Goal: Transaction & Acquisition: Book appointment/travel/reservation

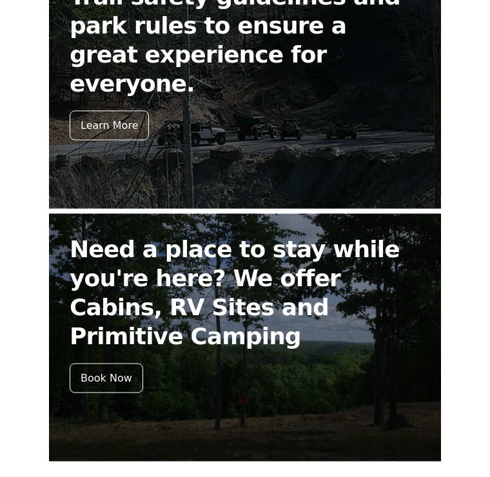
scroll to position [555, 0]
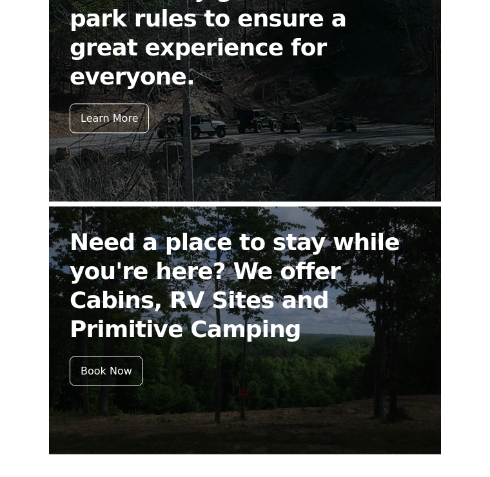
click at [101, 357] on div "Book Now" at bounding box center [107, 372] width 74 height 30
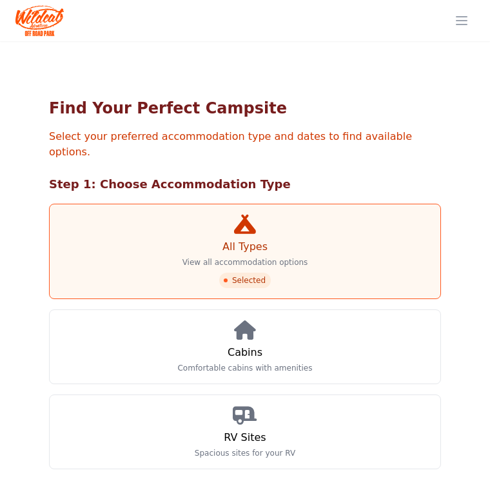
click at [260, 345] on h3 "Cabins" at bounding box center [245, 352] width 35 height 15
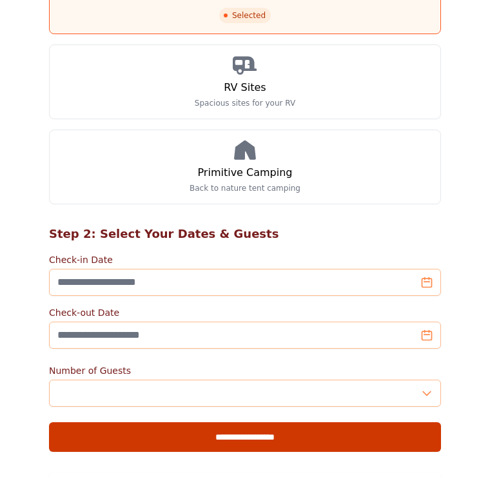
scroll to position [350, 0]
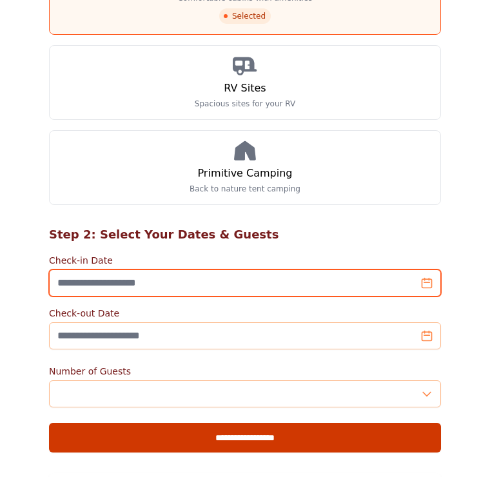
click at [115, 270] on input "Check-in Date" at bounding box center [245, 283] width 392 height 27
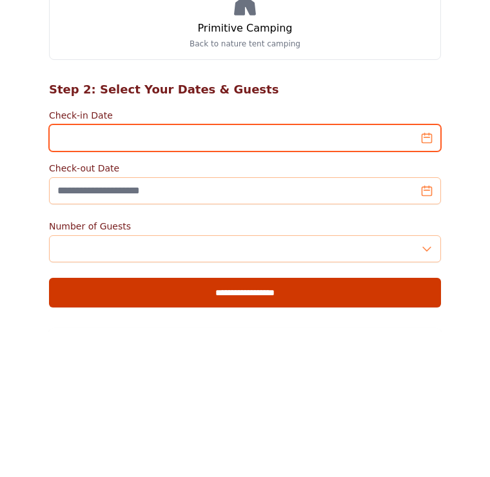
click at [128, 270] on input "Check-in Date" at bounding box center [245, 283] width 392 height 27
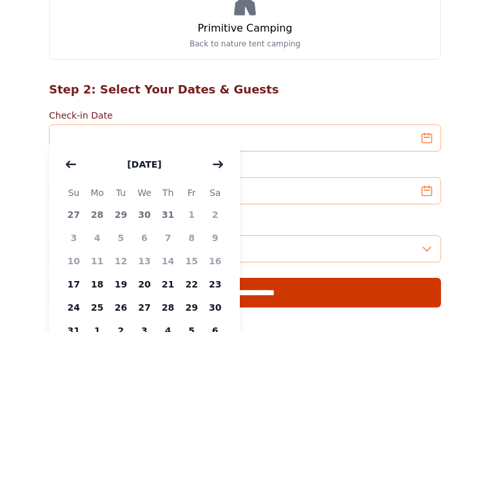
click at [213, 304] on icon "button" at bounding box center [218, 309] width 10 height 10
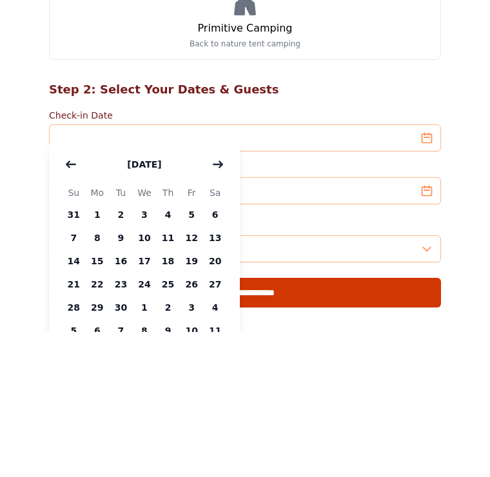
click at [213, 304] on icon "button" at bounding box center [218, 309] width 10 height 10
click at [217, 304] on icon "button" at bounding box center [218, 309] width 10 height 10
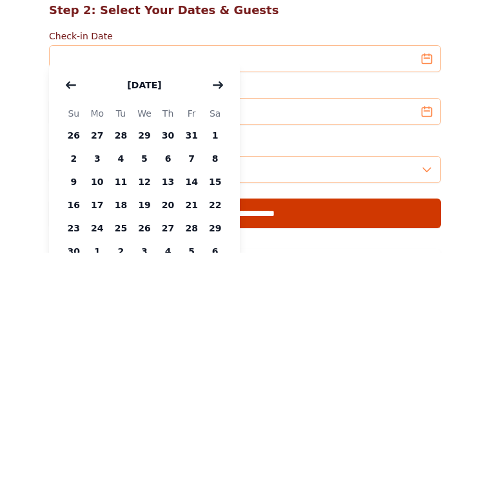
click at [191, 371] on span "7" at bounding box center [192, 382] width 24 height 23
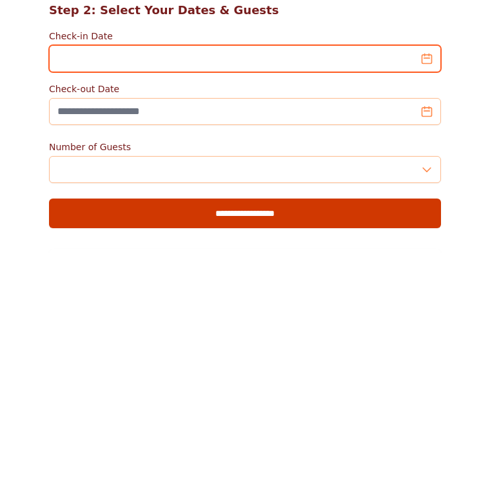
type input "**********"
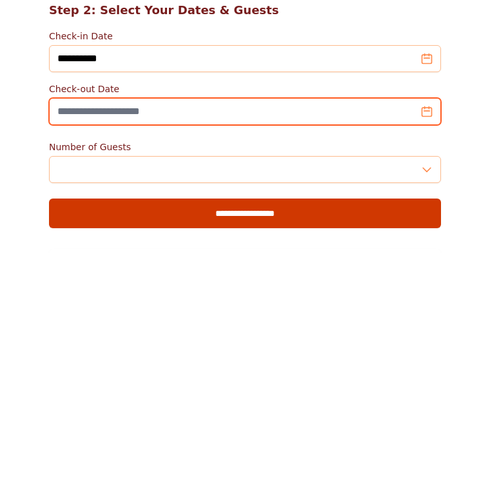
click at [143, 322] on input "Check-out Date" at bounding box center [245, 335] width 392 height 27
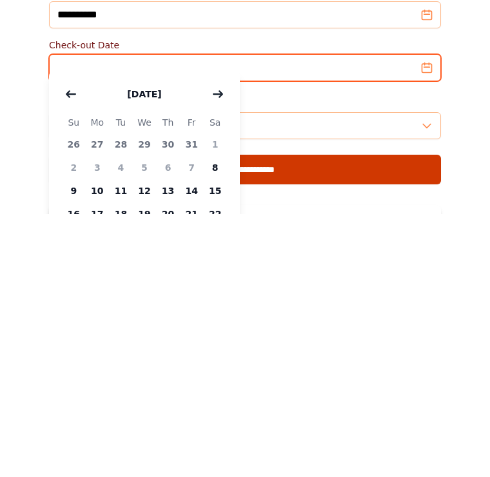
scroll to position [369, 0]
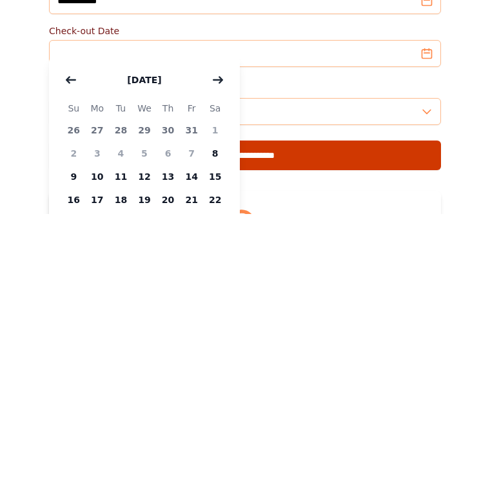
click at [74, 428] on span "9" at bounding box center [74, 439] width 24 height 23
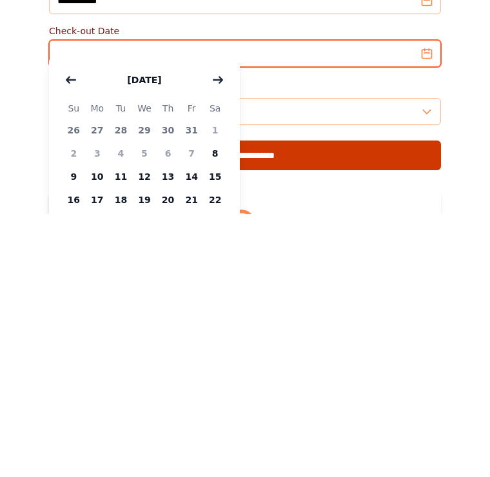
type input "**********"
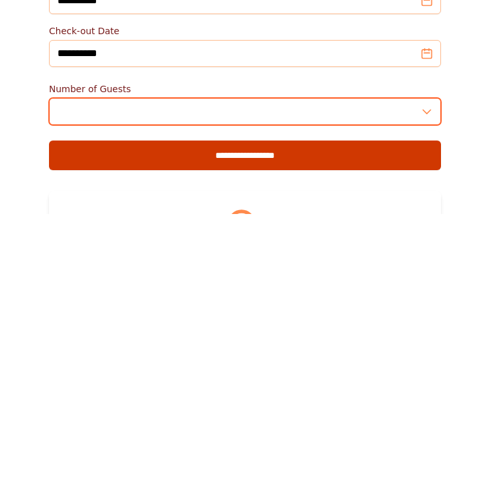
click at [127, 361] on input "*" at bounding box center [245, 374] width 392 height 27
type input "*"
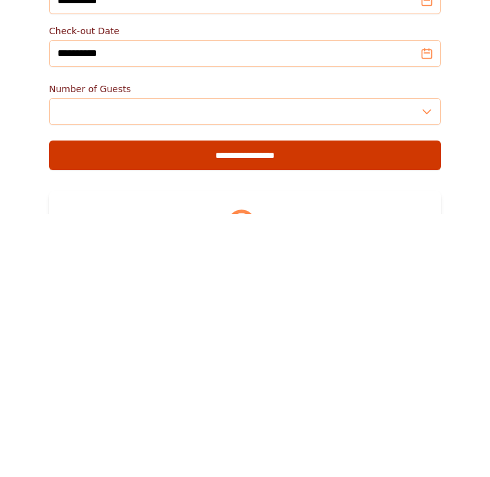
click at [257, 404] on input "**********" at bounding box center [245, 419] width 392 height 30
type input "**********"
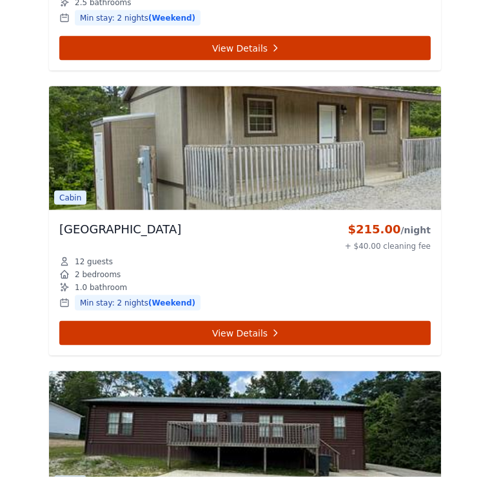
scroll to position [1180, 0]
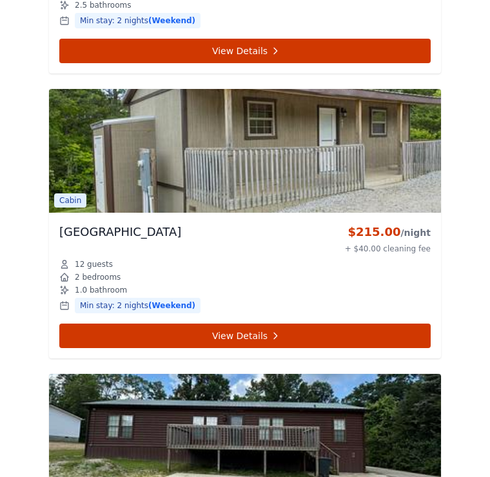
click at [350, 325] on link "View Details" at bounding box center [244, 336] width 371 height 25
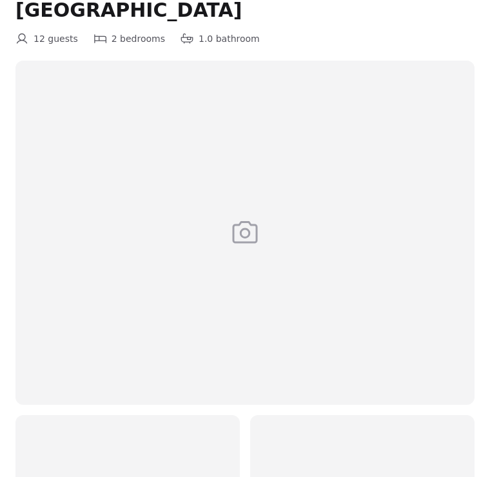
scroll to position [108, 0]
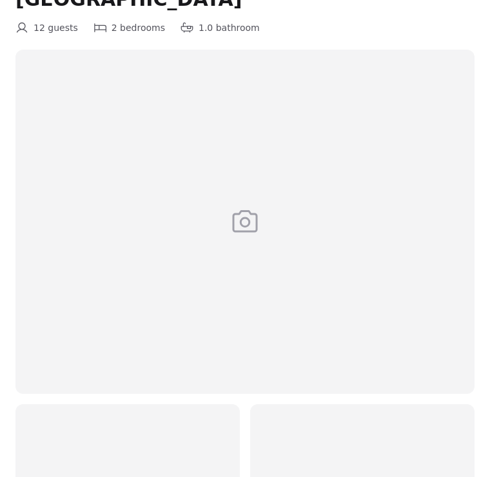
click at [362, 269] on div at bounding box center [244, 222] width 459 height 344
click at [353, 289] on div at bounding box center [244, 222] width 459 height 344
click at [355, 287] on div at bounding box center [244, 222] width 459 height 344
click at [356, 287] on div at bounding box center [244, 222] width 459 height 344
click at [356, 290] on div at bounding box center [244, 222] width 459 height 344
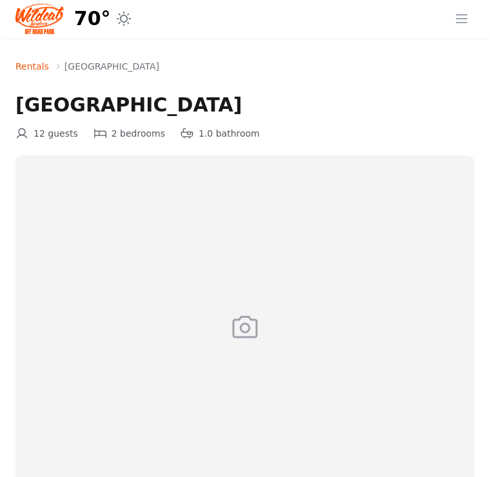
scroll to position [0, 0]
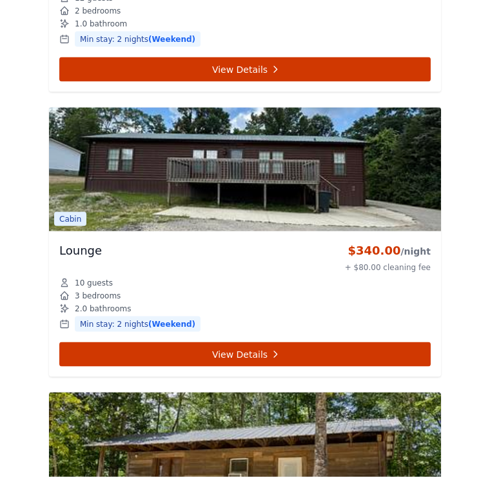
scroll to position [1445, 0]
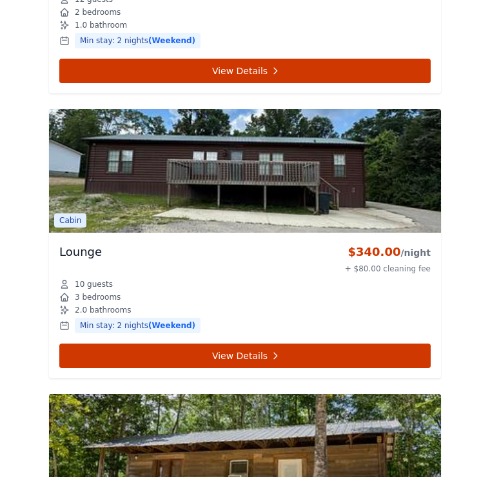
click at [350, 344] on link "View Details" at bounding box center [244, 356] width 371 height 25
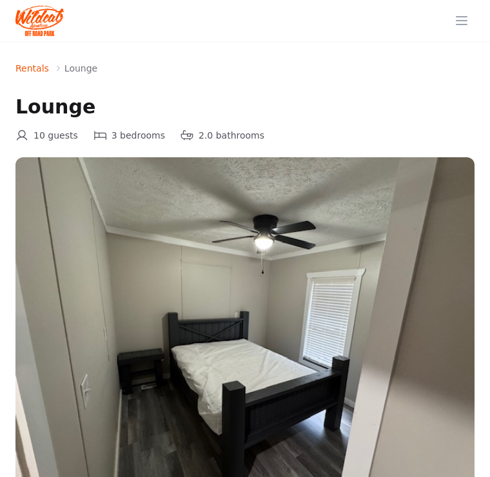
click at [354, 344] on img at bounding box center [244, 329] width 459 height 344
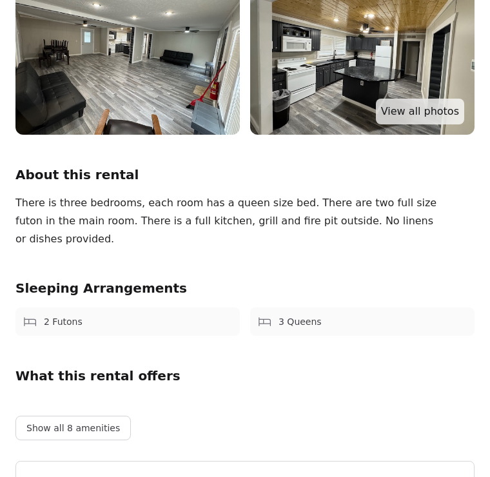
scroll to position [724, 0]
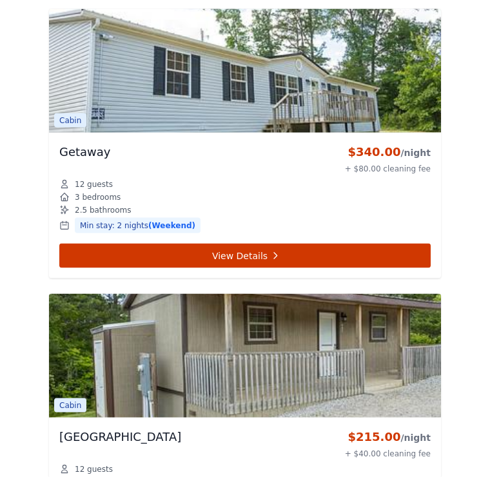
scroll to position [968, 0]
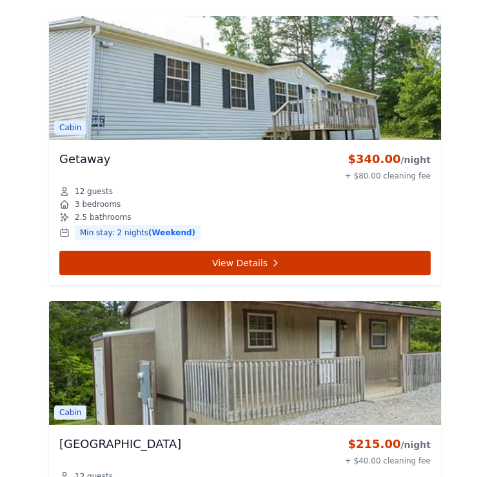
click at [379, 251] on link "View Details" at bounding box center [244, 263] width 371 height 25
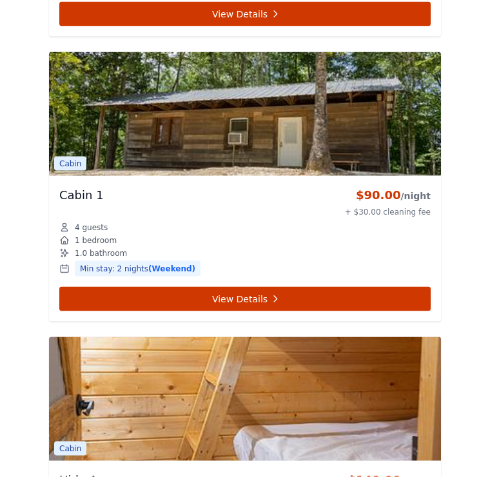
scroll to position [1788, 0]
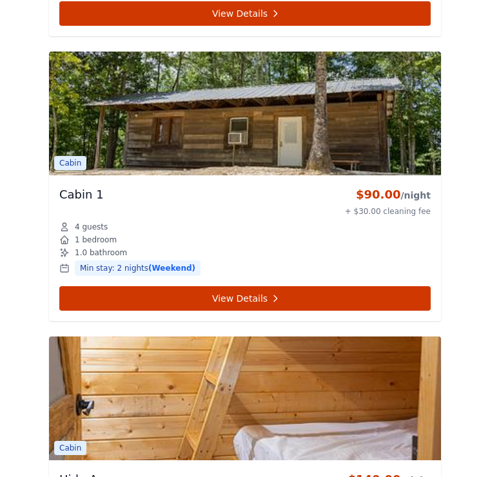
click at [390, 286] on link "View Details" at bounding box center [244, 298] width 371 height 25
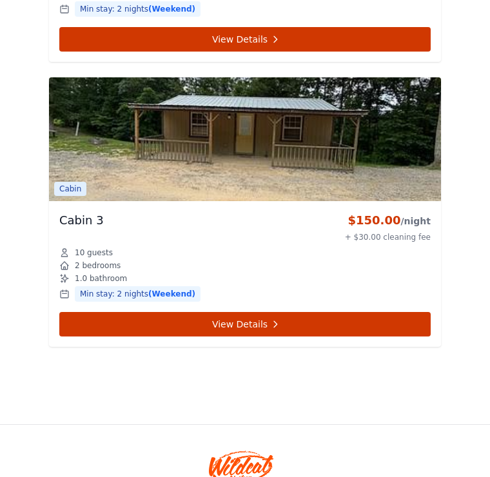
scroll to position [2637, 0]
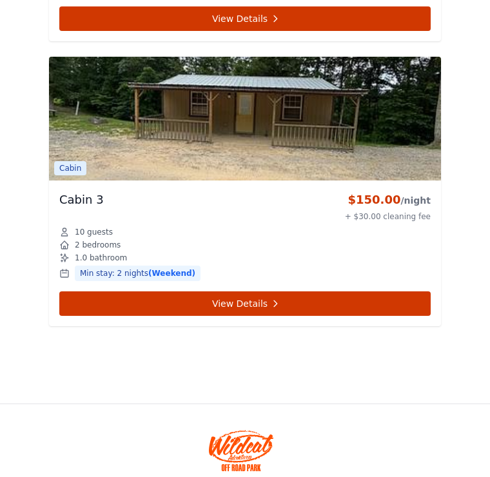
click at [335, 291] on link "View Details" at bounding box center [244, 303] width 371 height 25
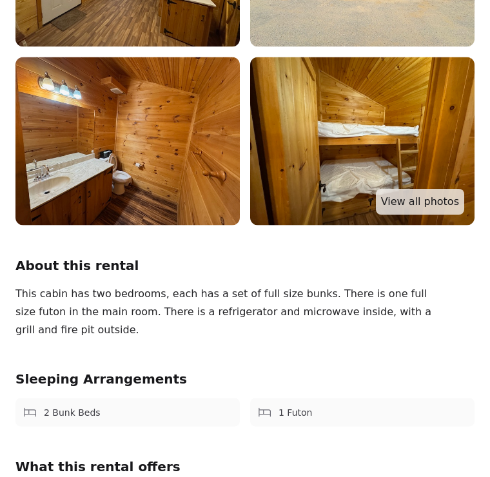
scroll to position [634, 0]
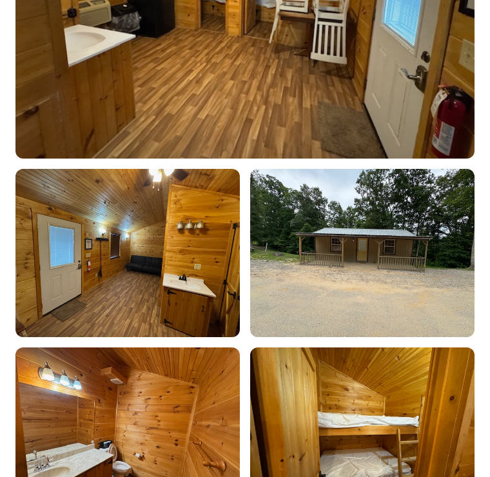
scroll to position [2637, 0]
